Goal: Navigation & Orientation: Find specific page/section

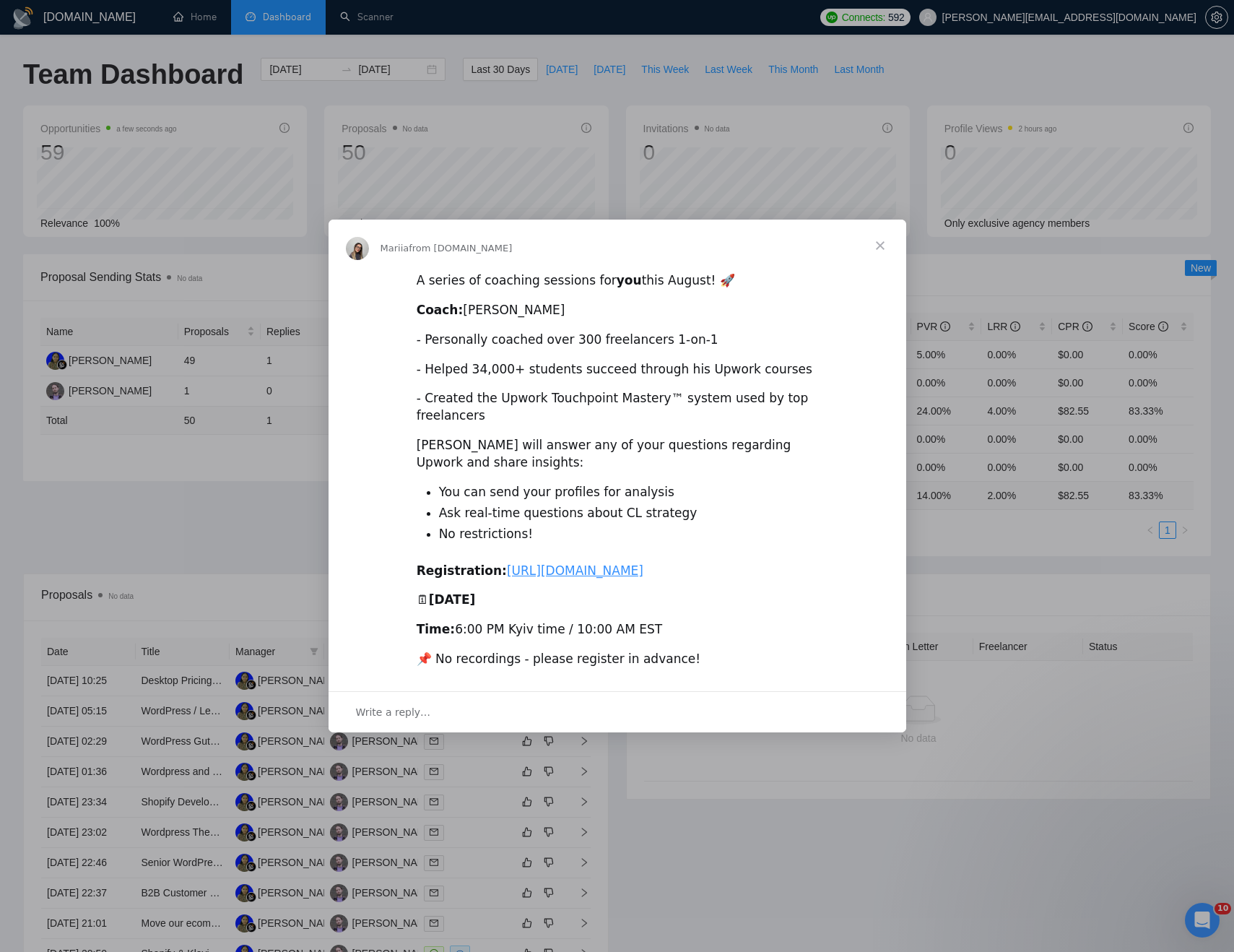
click at [882, 226] on span "Close" at bounding box center [880, 245] width 52 height 52
click at [882, 226] on div "Acceptance Rate --" at bounding box center [768, 222] width 250 height 16
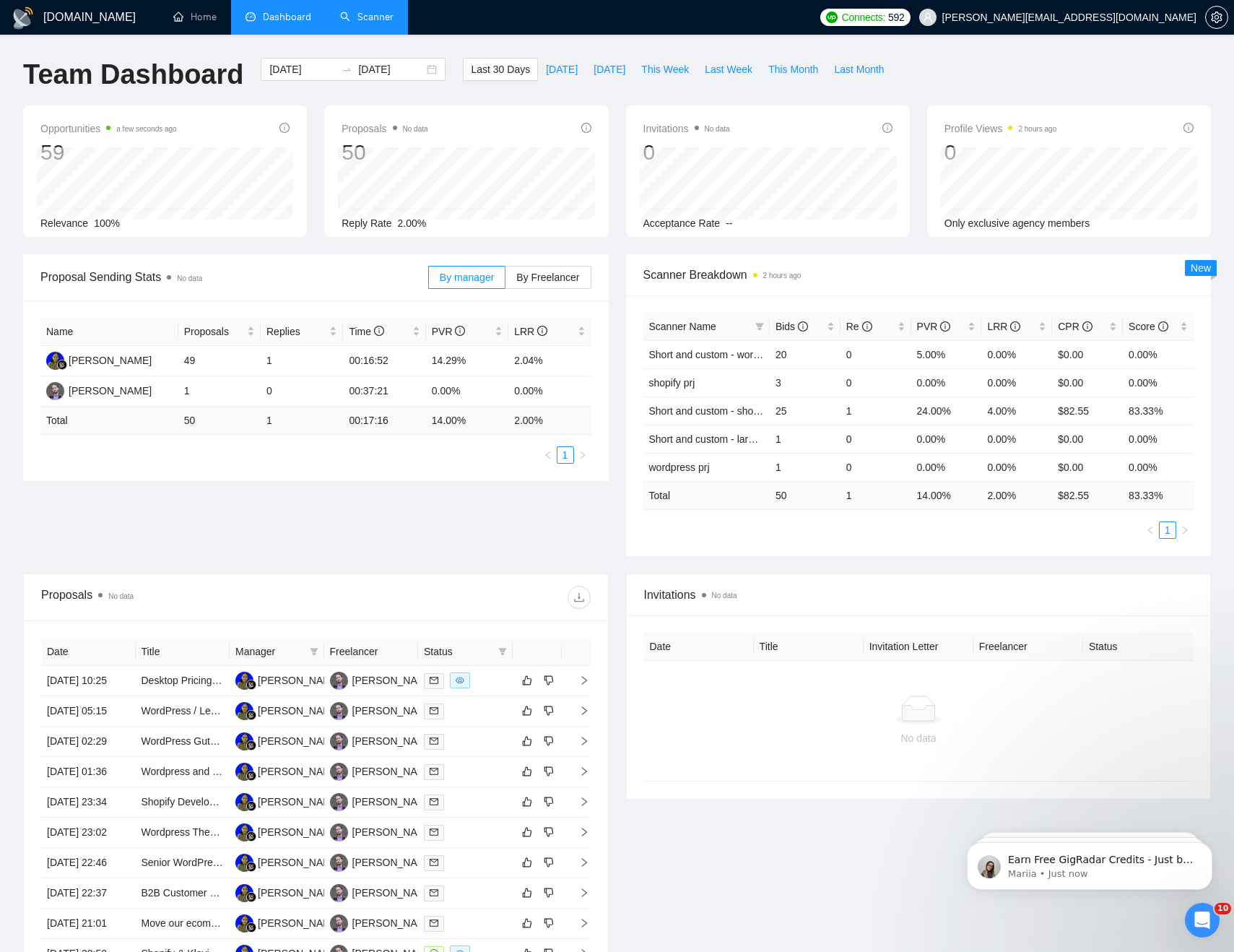
click at [356, 16] on link "Scanner" at bounding box center [366, 17] width 54 height 12
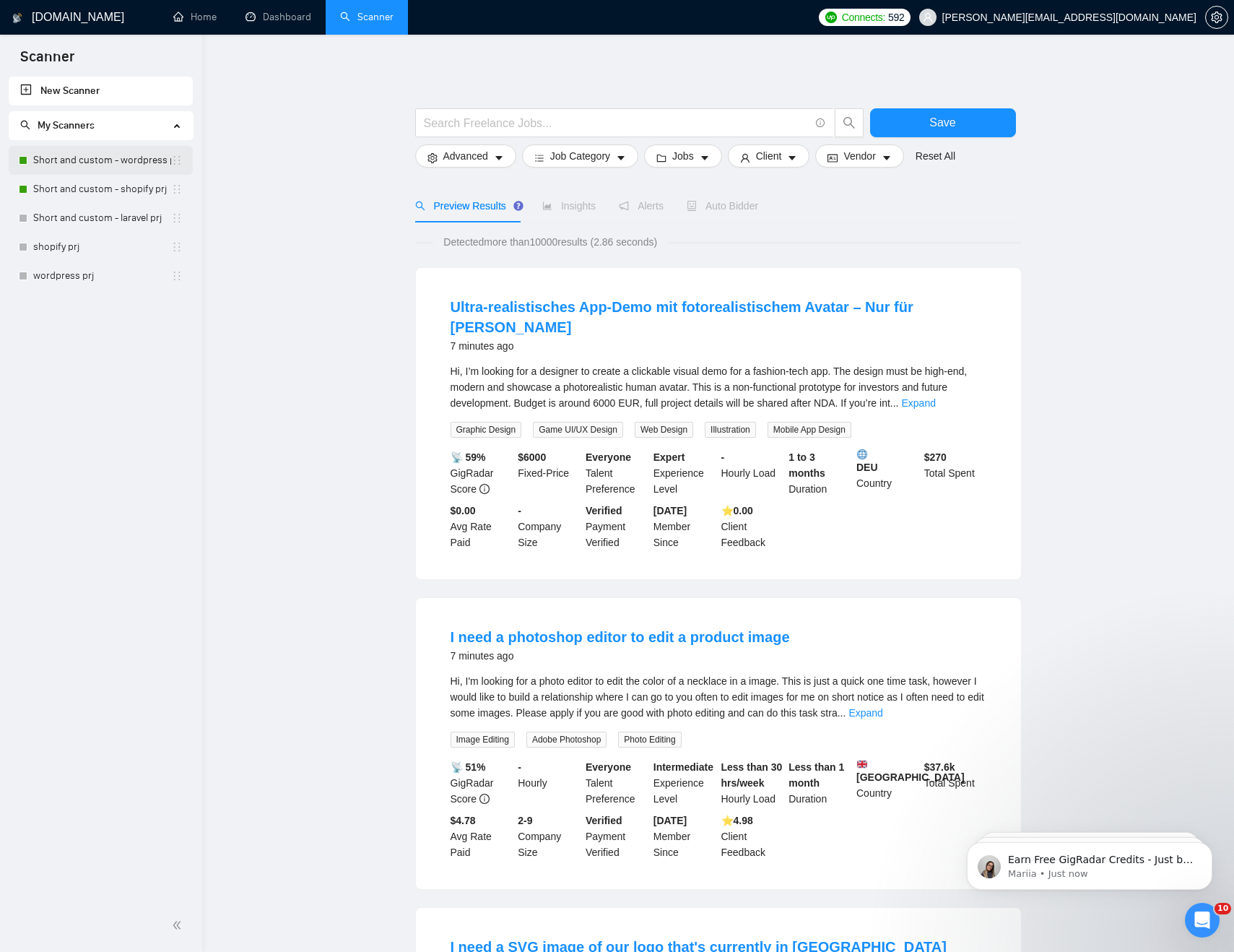
click at [66, 157] on link "Short and custom - wordpress prj" at bounding box center [102, 160] width 138 height 29
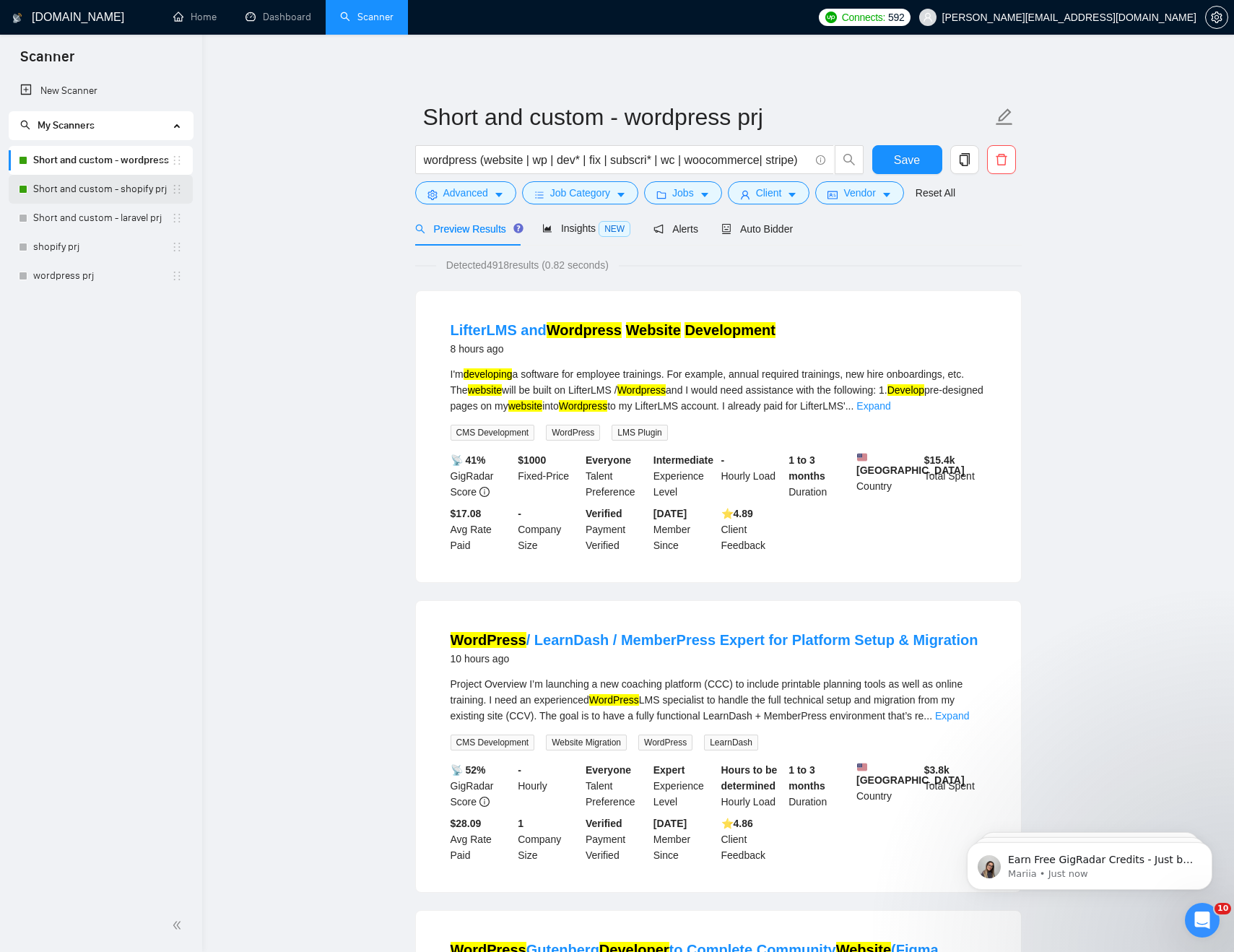
click at [112, 181] on link "Short and custom - shopify prj" at bounding box center [102, 189] width 138 height 29
